Goal: Task Accomplishment & Management: Use online tool/utility

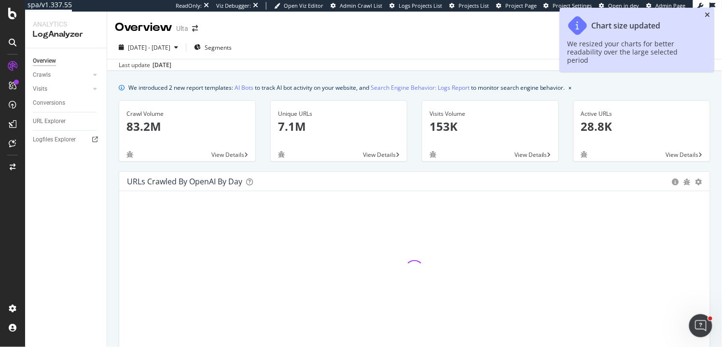
click at [708, 14] on icon "close toast" at bounding box center [707, 15] width 5 height 7
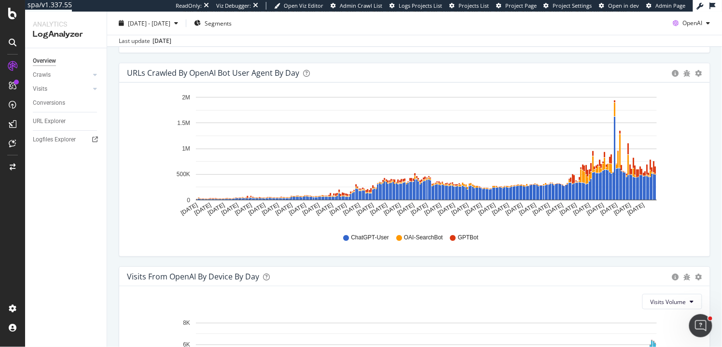
scroll to position [915, 0]
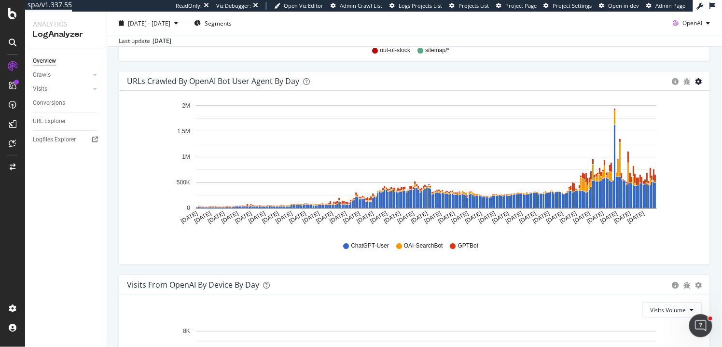
click at [698, 82] on icon "gear" at bounding box center [698, 81] width 7 height 7
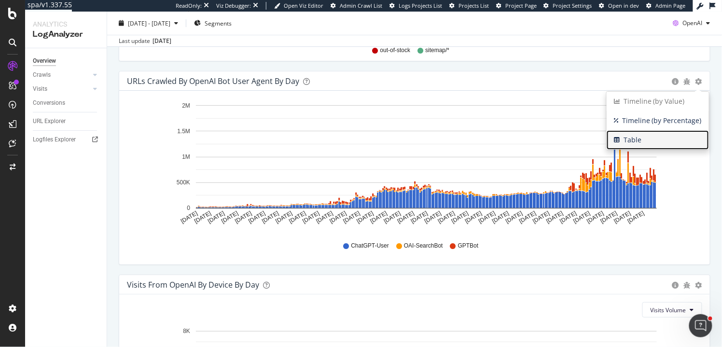
click at [640, 139] on span "Table" at bounding box center [658, 140] width 102 height 14
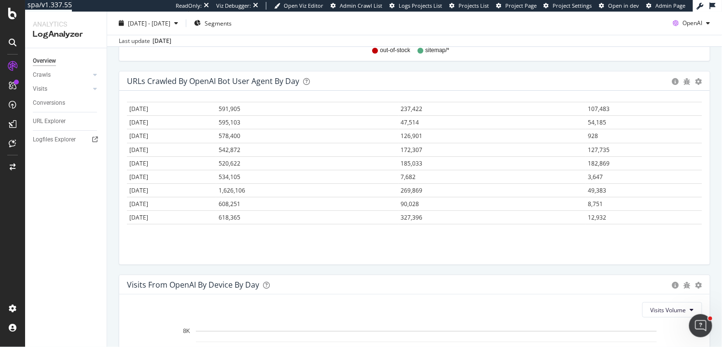
scroll to position [3528, 0]
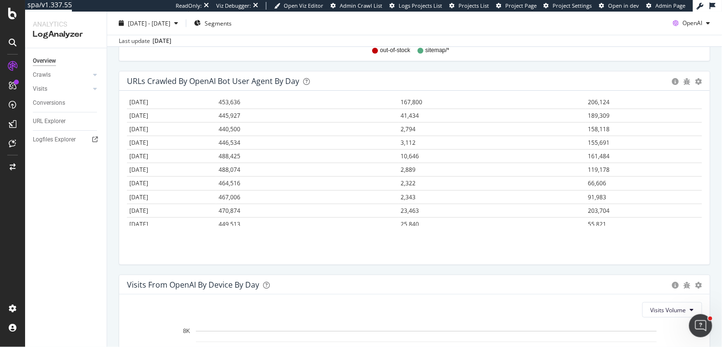
drag, startPoint x: 129, startPoint y: 123, endPoint x: 617, endPoint y: 224, distance: 497.9
click at [617, 224] on div "Hold CMD (⌘) while clicking to filter the report. Date ChatGPT-User OAI-SearchB…" at bounding box center [414, 178] width 591 height 174
copy thead "Date ChatGPT-User OAI-SearchBot GPTBot"
click at [703, 81] on div "URLs Crawled by OpenAI bot User Agent By Day Timeline (by Value) Timeline (by P…" at bounding box center [414, 80] width 591 height 19
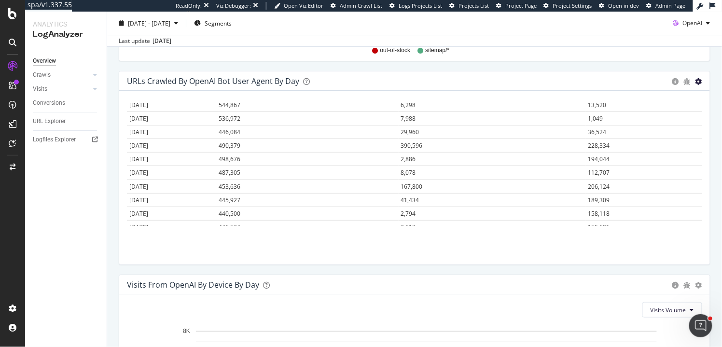
click at [701, 81] on icon "gear" at bounding box center [698, 81] width 7 height 7
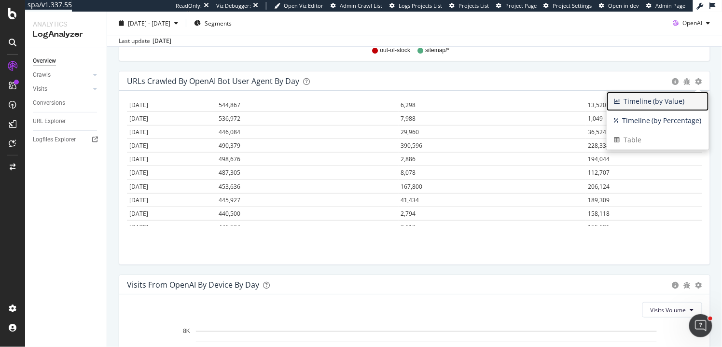
click at [683, 97] on span "Timeline (by Value)" at bounding box center [658, 101] width 102 height 14
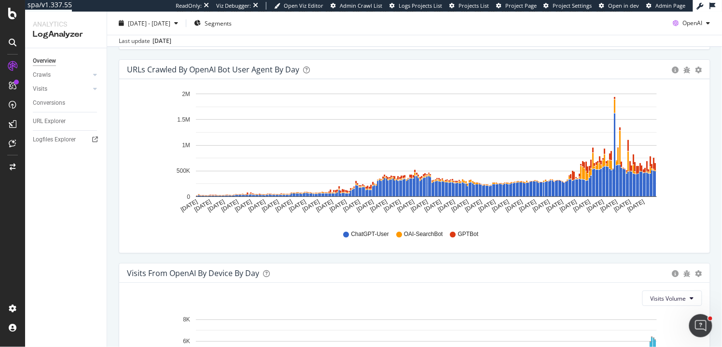
scroll to position [925, 0]
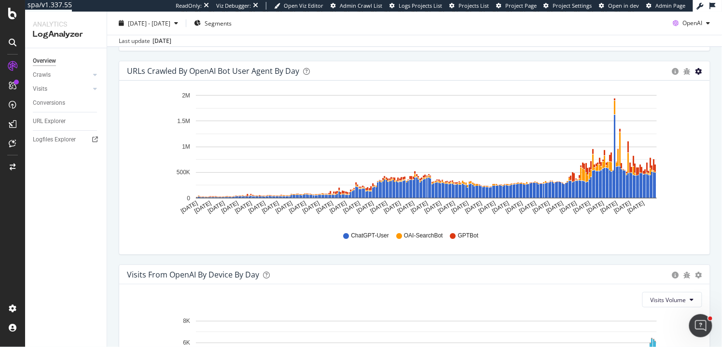
click at [701, 70] on icon "gear" at bounding box center [698, 71] width 7 height 7
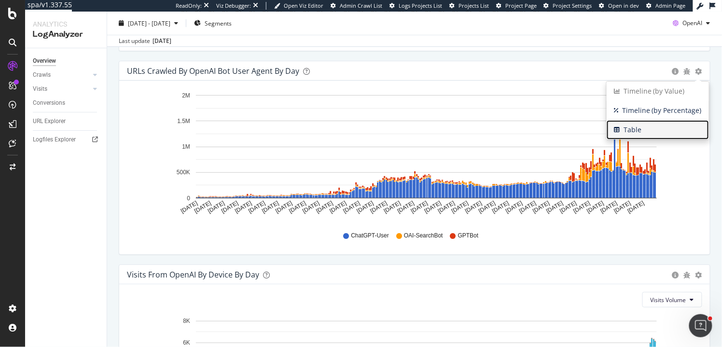
click at [651, 124] on span "Table" at bounding box center [658, 130] width 102 height 14
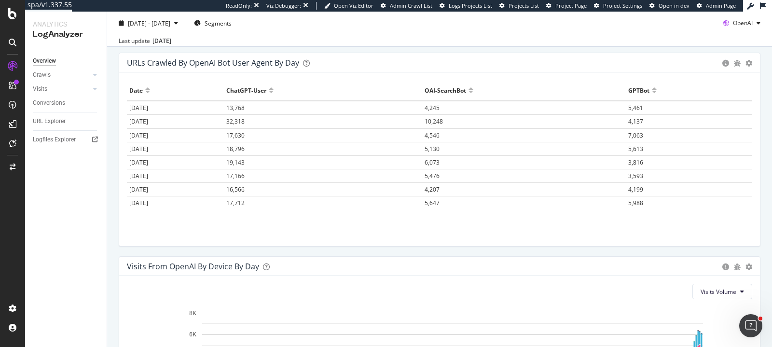
scroll to position [346, 0]
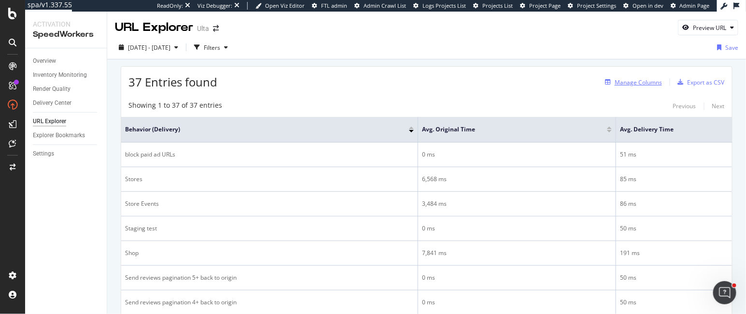
click at [631, 84] on div "Manage Columns" at bounding box center [637, 82] width 47 height 8
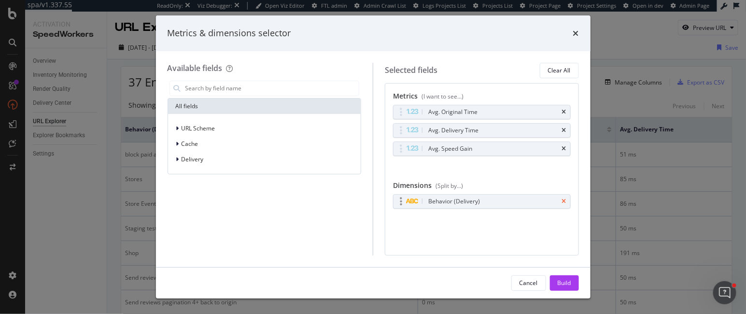
click at [565, 200] on icon "times" at bounding box center [564, 201] width 4 height 6
click at [563, 285] on div "Build" at bounding box center [564, 282] width 14 height 8
